Goal: Find specific page/section: Find specific page/section

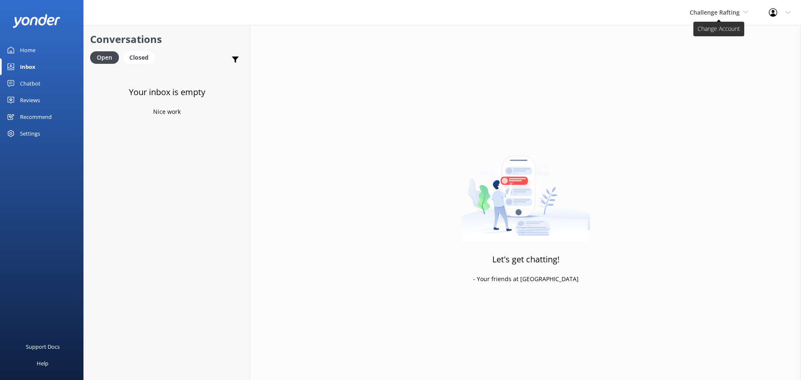
click at [719, 13] on span "Challenge Rafting" at bounding box center [715, 12] width 50 height 8
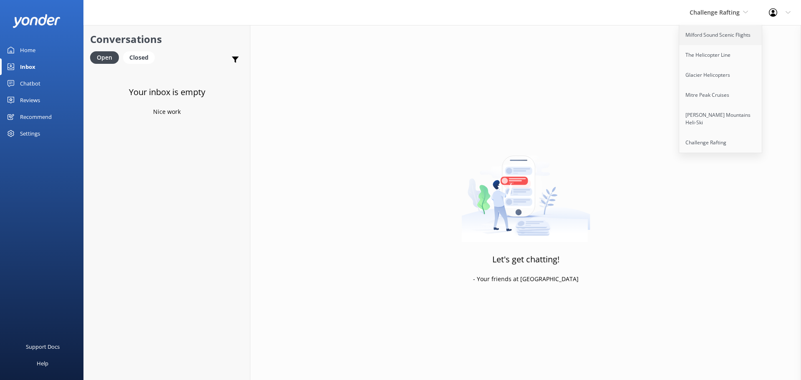
click at [707, 35] on link "Milford Sound Scenic Flights" at bounding box center [720, 35] width 83 height 20
